Goal: Transaction & Acquisition: Purchase product/service

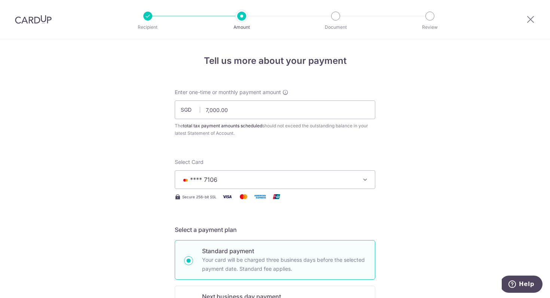
scroll to position [510, 0]
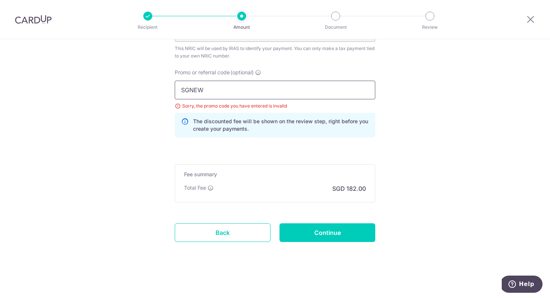
click at [226, 86] on input "SGNEW" at bounding box center [275, 90] width 200 height 19
paste input "MCTAX25N"
type input "MCTAX25N"
click at [325, 239] on input "Continue" at bounding box center [327, 233] width 96 height 19
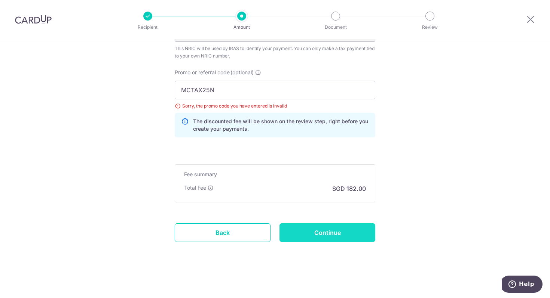
type input "Update Schedule"
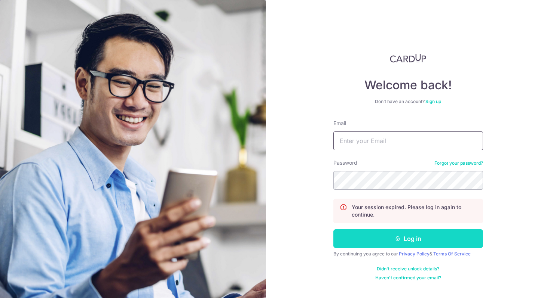
type input "[EMAIL_ADDRESS][DOMAIN_NAME]"
click at [376, 242] on button "Log in" at bounding box center [408, 239] width 150 height 19
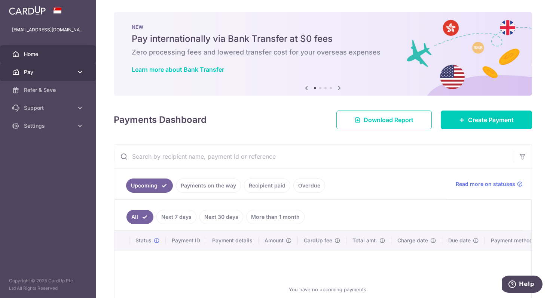
click at [39, 67] on link "Pay" at bounding box center [48, 72] width 96 height 18
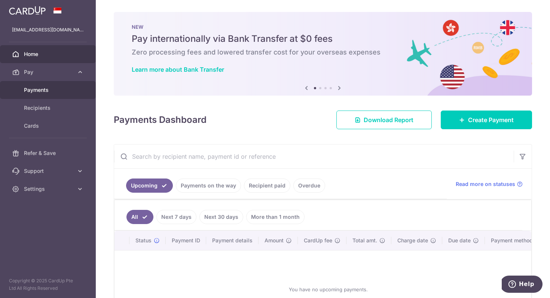
click at [38, 88] on span "Payments" at bounding box center [48, 89] width 49 height 7
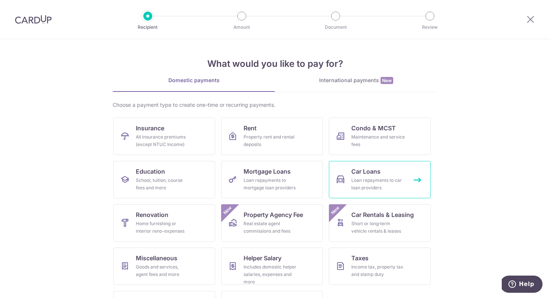
scroll to position [36, 0]
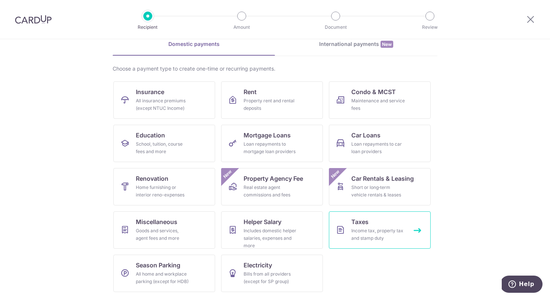
click at [372, 228] on div "Income tax, property tax and stamp duty" at bounding box center [378, 234] width 54 height 15
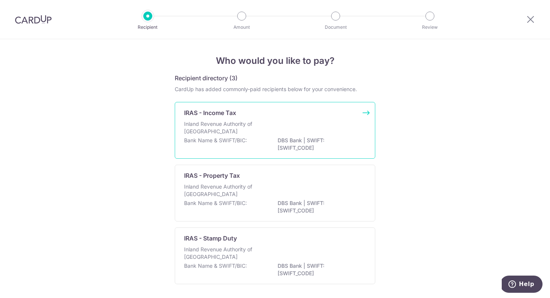
click at [244, 114] on div "IRAS - Income Tax" at bounding box center [270, 112] width 173 height 9
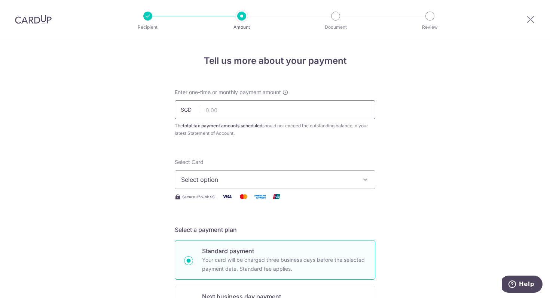
click at [227, 108] on input "text" at bounding box center [275, 110] width 200 height 19
type input "7,000.00"
click at [262, 184] on button "Select option" at bounding box center [275, 179] width 200 height 19
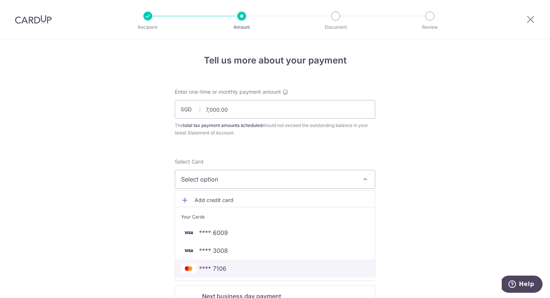
click at [222, 268] on span "**** 7106" at bounding box center [212, 268] width 27 height 9
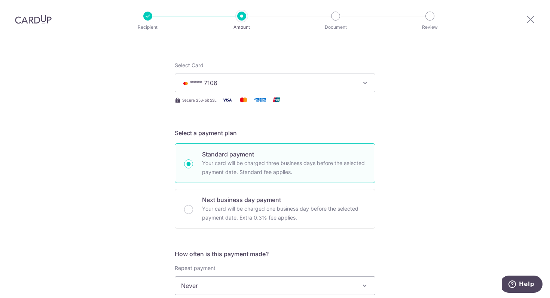
scroll to position [167, 0]
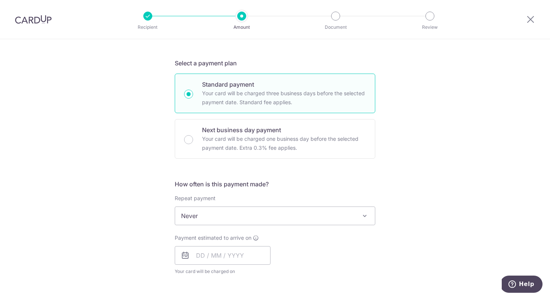
click at [186, 254] on icon at bounding box center [185, 255] width 9 height 9
click at [202, 256] on input "text" at bounding box center [223, 255] width 96 height 19
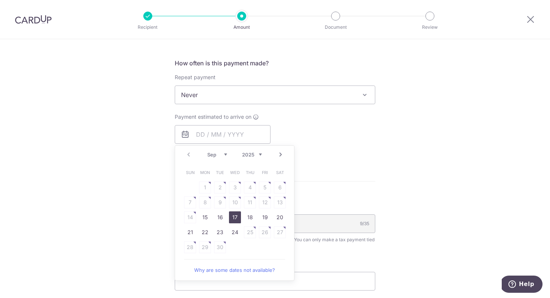
click at [234, 216] on link "17" at bounding box center [235, 218] width 12 height 12
type input "[DATE]"
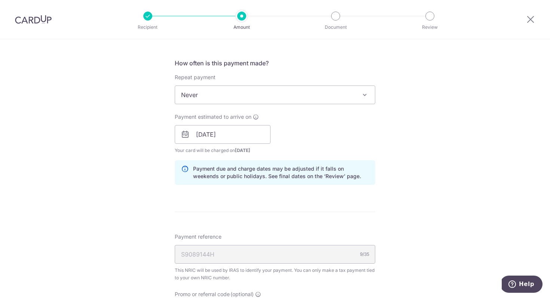
scroll to position [431, 0]
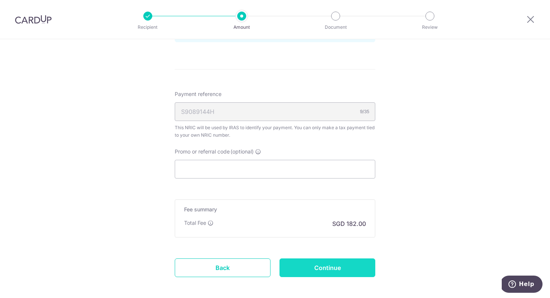
click at [353, 269] on input "Continue" at bounding box center [327, 268] width 96 height 19
type input "Create Schedule"
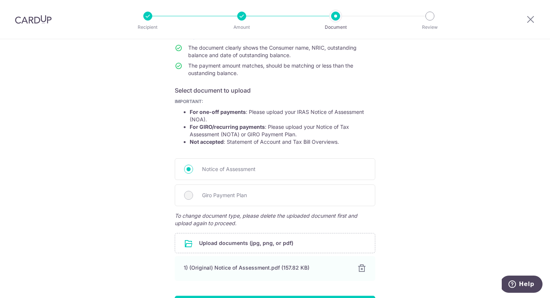
scroll to position [135, 0]
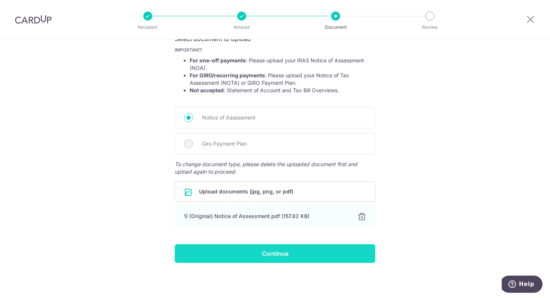
click at [265, 253] on input "Continue" at bounding box center [275, 253] width 200 height 19
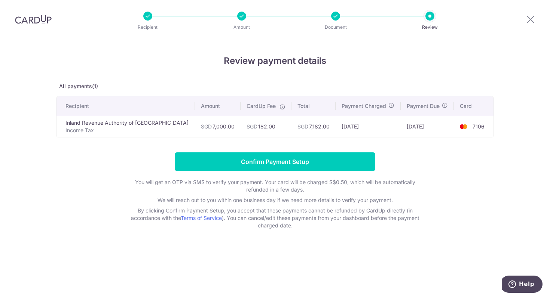
drag, startPoint x: 221, startPoint y: 129, endPoint x: 504, endPoint y: 147, distance: 283.2
click at [505, 142] on div "Review payment details All payments(1) Recipient Amount CardUp Fee Total Paymen…" at bounding box center [275, 168] width 550 height 259
click at [496, 175] on div "Review payment details All payments(1) Recipient Amount CardUp Fee Total Paymen…" at bounding box center [275, 168] width 550 height 259
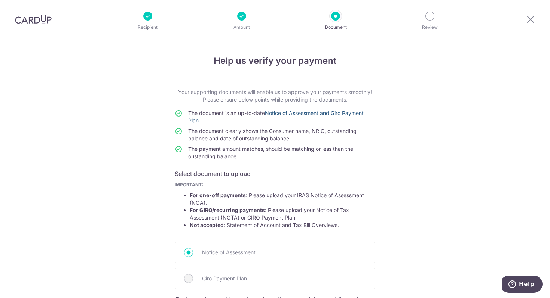
scroll to position [139, 0]
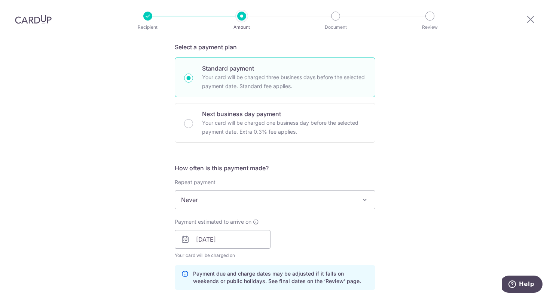
scroll to position [370, 0]
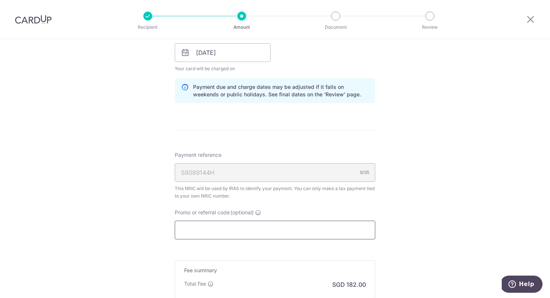
click at [241, 229] on input "Promo or referral code (optional)" at bounding box center [275, 230] width 200 height 19
paste input "MCTAX25N"
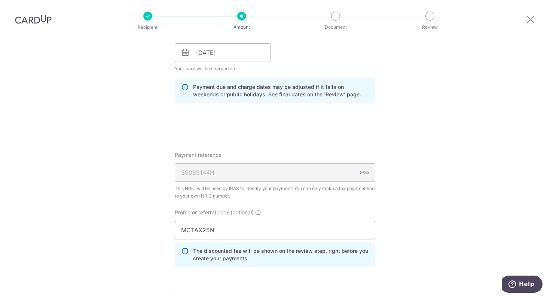
scroll to position [464, 0]
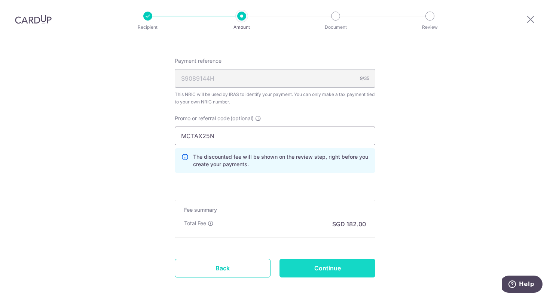
type input "MCTAX25N"
click at [323, 272] on input "Continue" at bounding box center [327, 268] width 96 height 19
type input "Update Schedule"
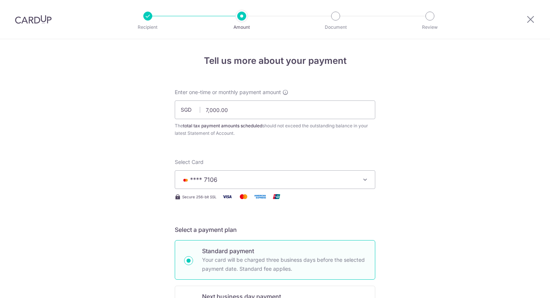
scroll to position [510, 0]
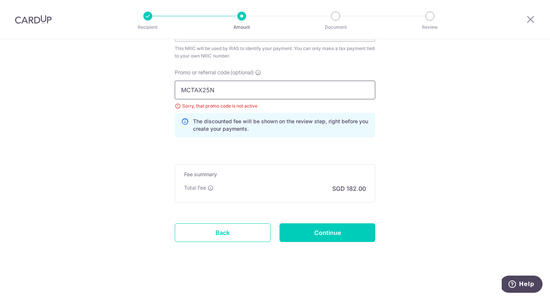
click at [212, 91] on input "MCTAX25N" at bounding box center [275, 90] width 200 height 19
paste input "text"
type input "MCTAX25"
click at [314, 234] on input "Continue" at bounding box center [327, 233] width 96 height 19
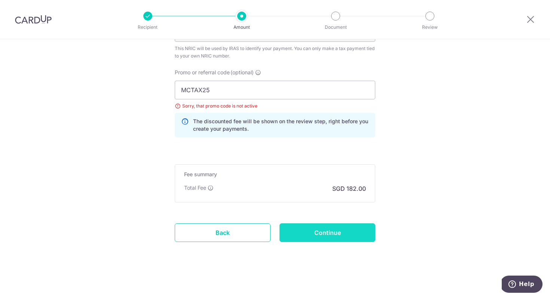
type input "Update Schedule"
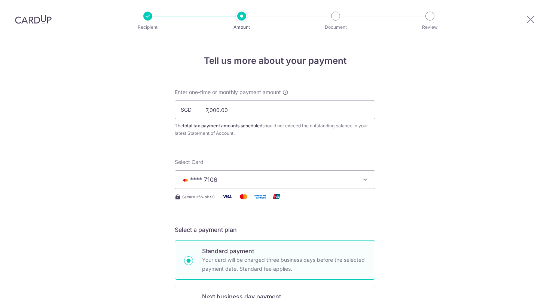
scroll to position [510, 0]
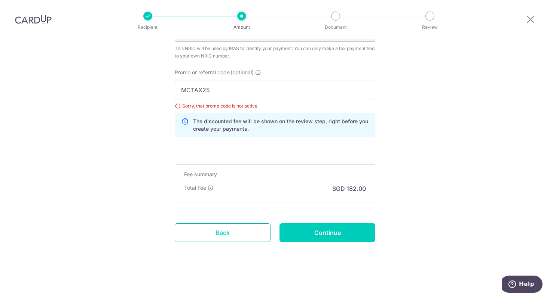
click at [214, 231] on link "Back" at bounding box center [223, 233] width 96 height 19
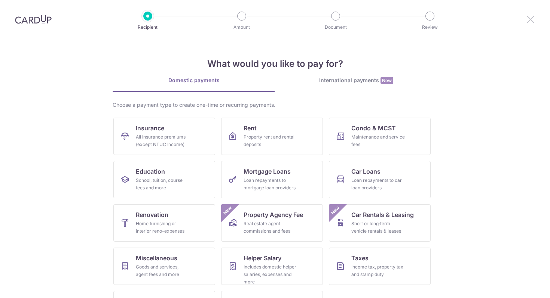
click at [529, 20] on icon at bounding box center [530, 19] width 9 height 9
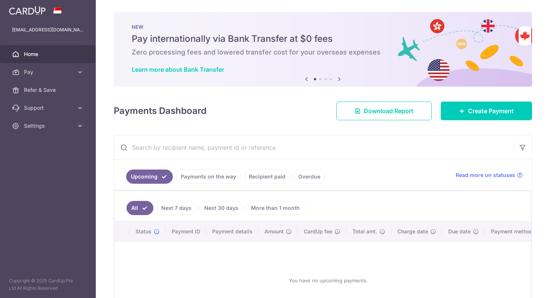
click at [203, 174] on link "Payments on the way" at bounding box center [208, 177] width 65 height 14
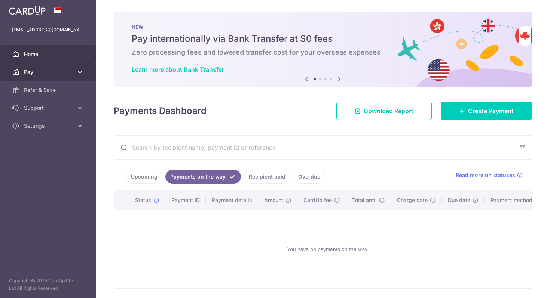
click at [35, 70] on span "Pay" at bounding box center [48, 71] width 49 height 7
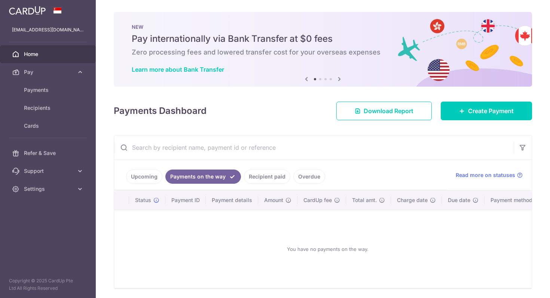
click at [50, 51] on span "Home" at bounding box center [48, 53] width 49 height 7
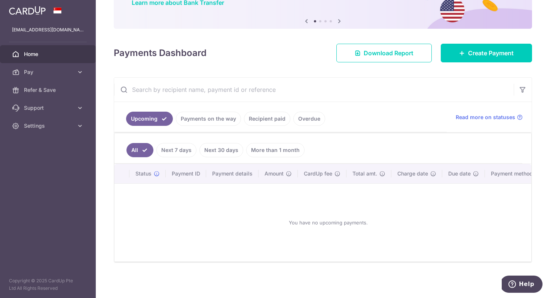
click at [219, 112] on link "Payments on the way" at bounding box center [208, 119] width 65 height 14
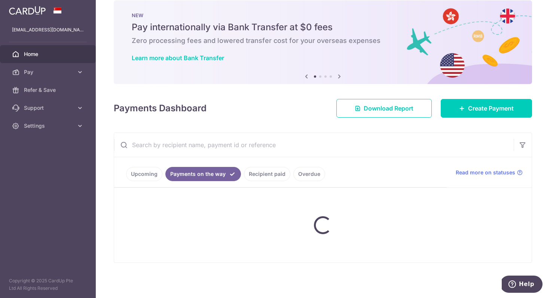
scroll to position [39, 0]
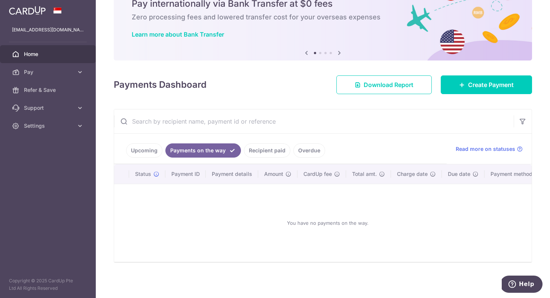
click at [261, 148] on link "Recipient paid" at bounding box center [267, 151] width 46 height 14
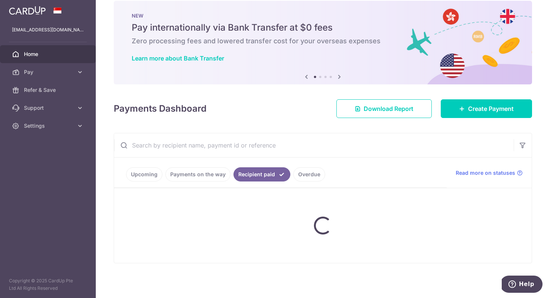
scroll to position [0, 0]
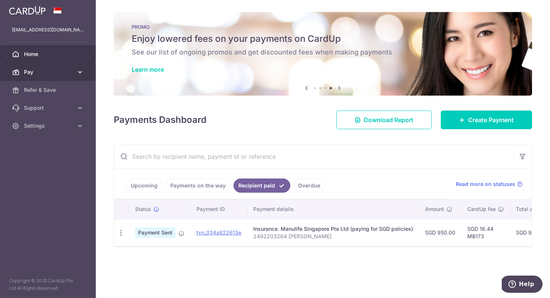
click at [38, 76] on span "Pay" at bounding box center [48, 71] width 49 height 7
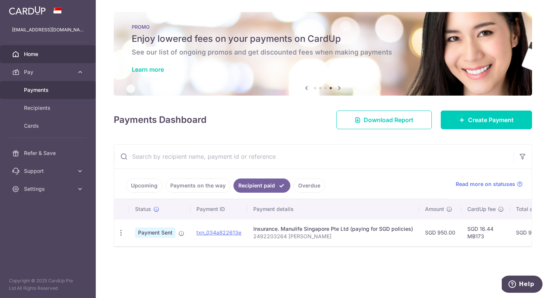
click at [37, 91] on span "Payments" at bounding box center [48, 89] width 49 height 7
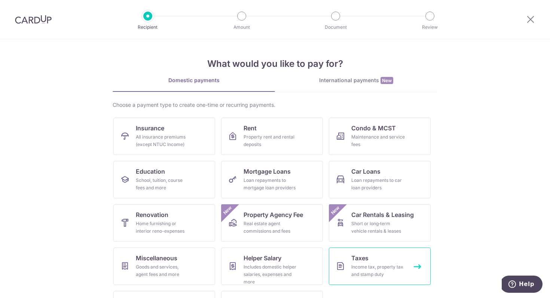
drag, startPoint x: 387, startPoint y: 259, endPoint x: 371, endPoint y: 259, distance: 15.7
click at [387, 259] on link "Taxes Income tax, property tax and stamp duty" at bounding box center [380, 266] width 102 height 37
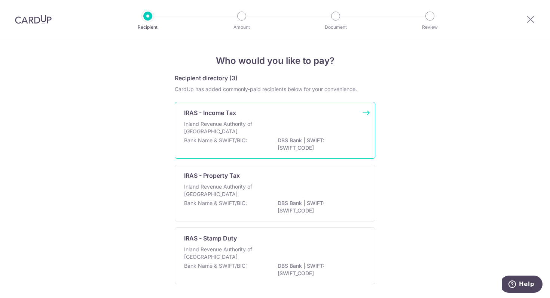
click at [243, 125] on p "Inland Revenue Authority of [GEOGRAPHIC_DATA]" at bounding box center [223, 127] width 79 height 15
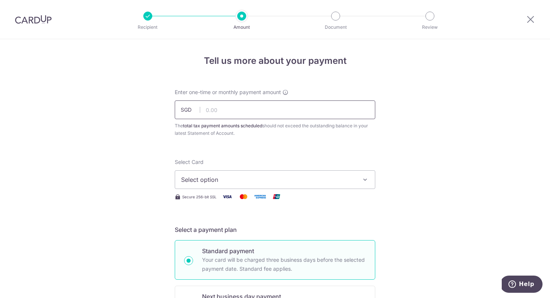
click at [248, 108] on input "text" at bounding box center [275, 110] width 200 height 19
type input "7,539.21"
click at [246, 176] on span "Select option" at bounding box center [268, 179] width 174 height 9
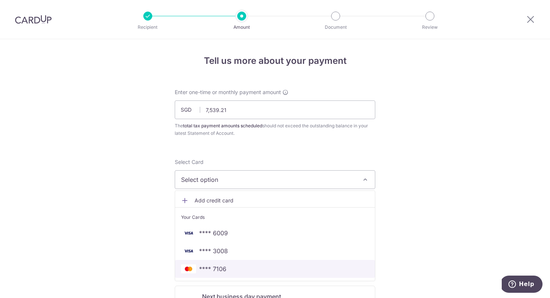
click at [224, 268] on span "**** 7106" at bounding box center [275, 269] width 188 height 9
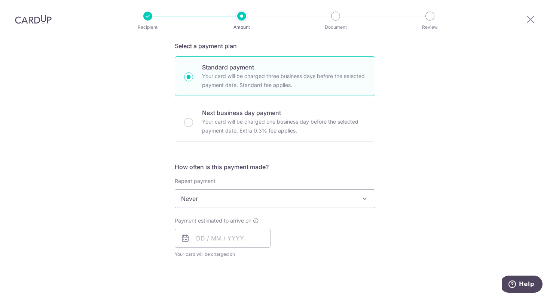
scroll to position [190, 0]
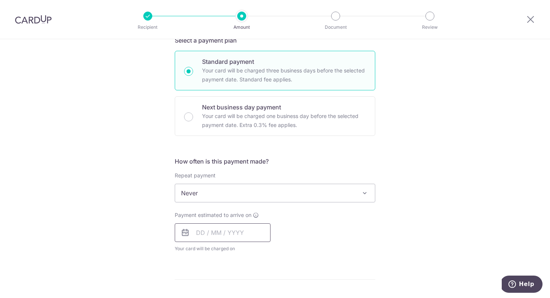
click at [193, 234] on input "text" at bounding box center [223, 233] width 96 height 19
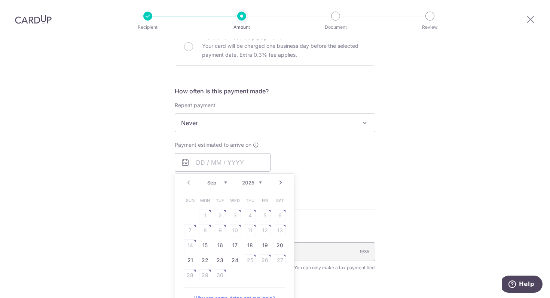
click at [233, 248] on link "17" at bounding box center [235, 246] width 12 height 12
type input "[DATE]"
click at [405, 125] on div "Tell us more about your payment Enter one-time or monthly payment amount SGD 7,…" at bounding box center [275, 126] width 550 height 694
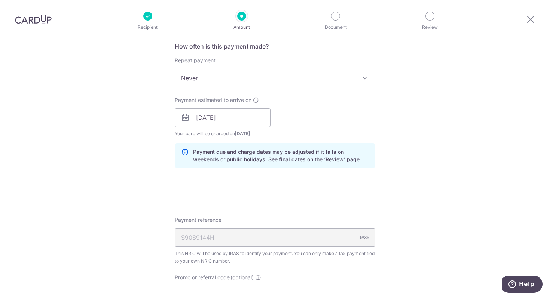
scroll to position [336, 0]
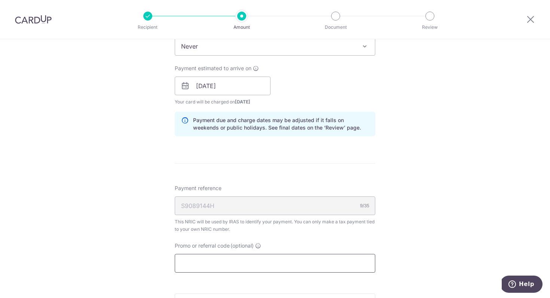
click at [207, 267] on input "Promo or referral code (optional)" at bounding box center [275, 263] width 200 height 19
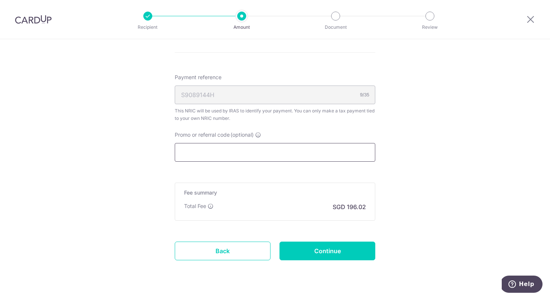
scroll to position [466, 0]
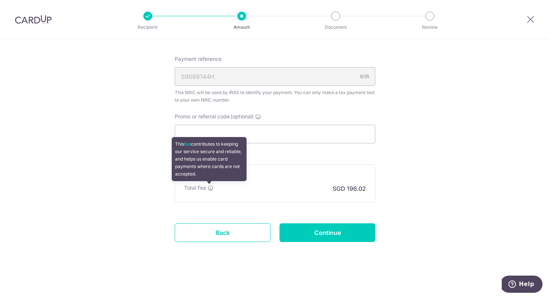
click at [210, 190] on icon at bounding box center [210, 188] width 6 height 6
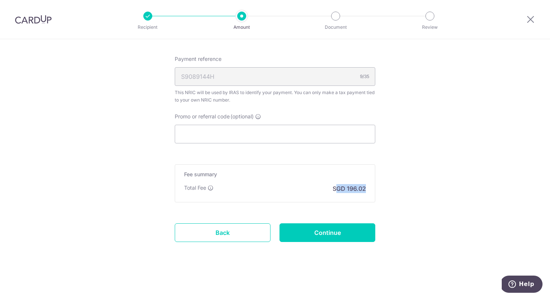
drag, startPoint x: 334, startPoint y: 185, endPoint x: 383, endPoint y: 189, distance: 49.1
